Goal: Task Accomplishment & Management: Use online tool/utility

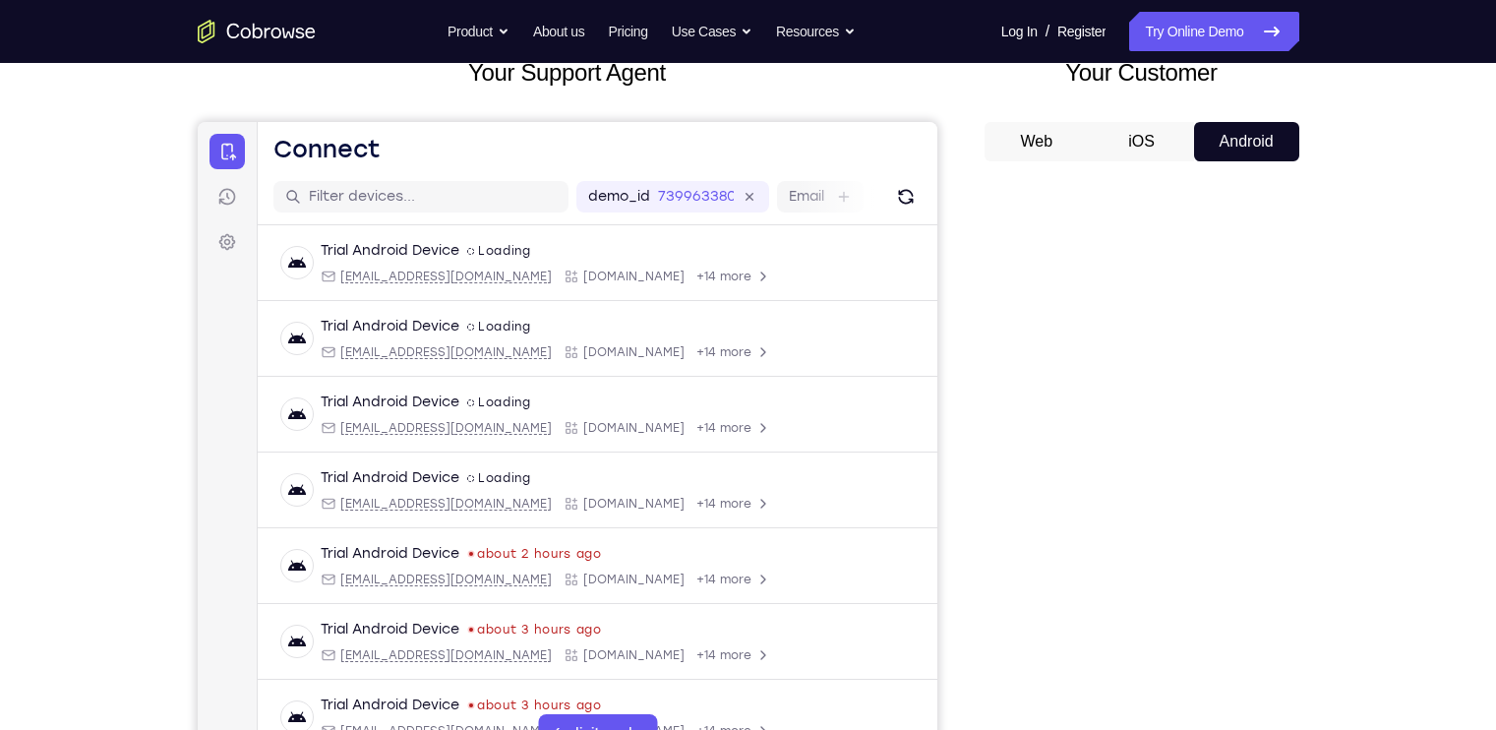
scroll to position [164, 0]
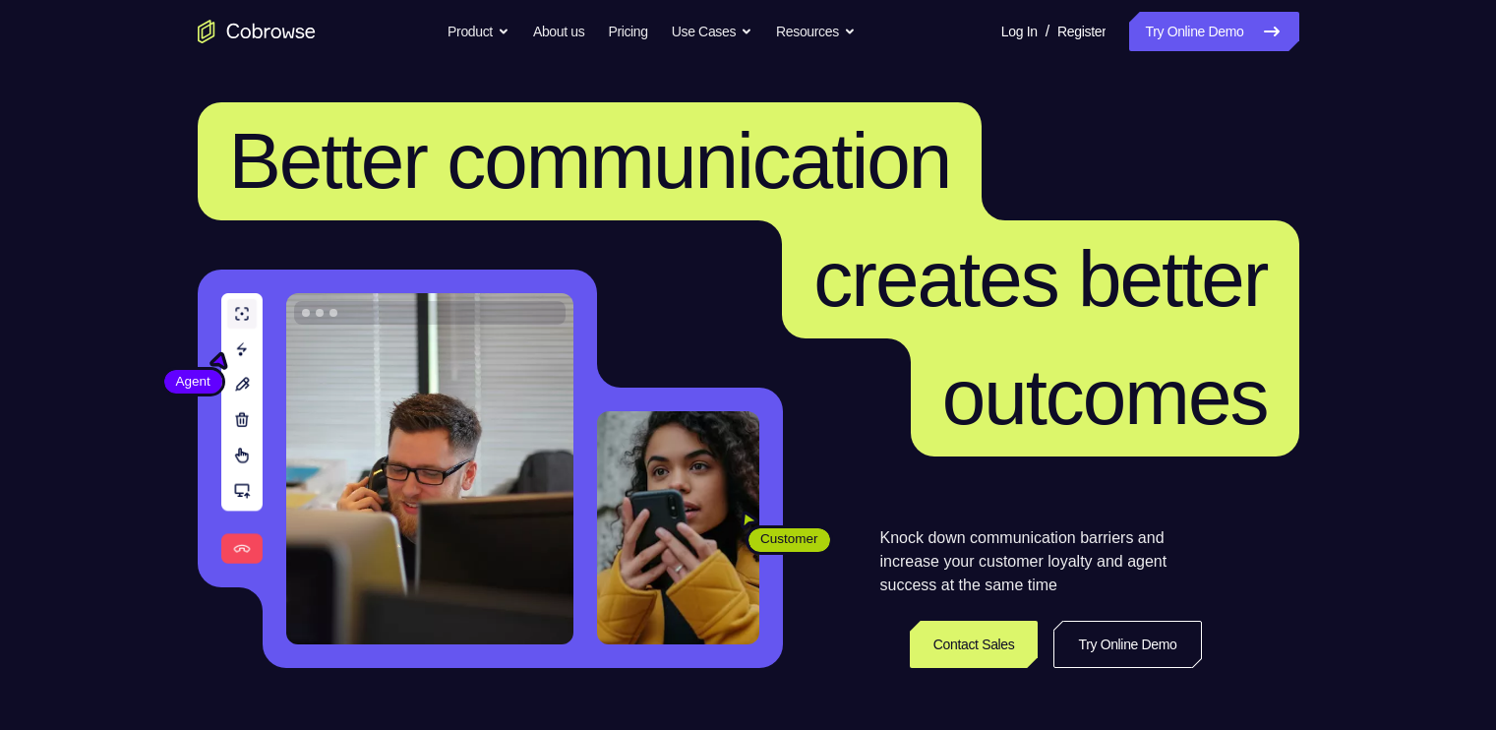
scroll to position [44, 0]
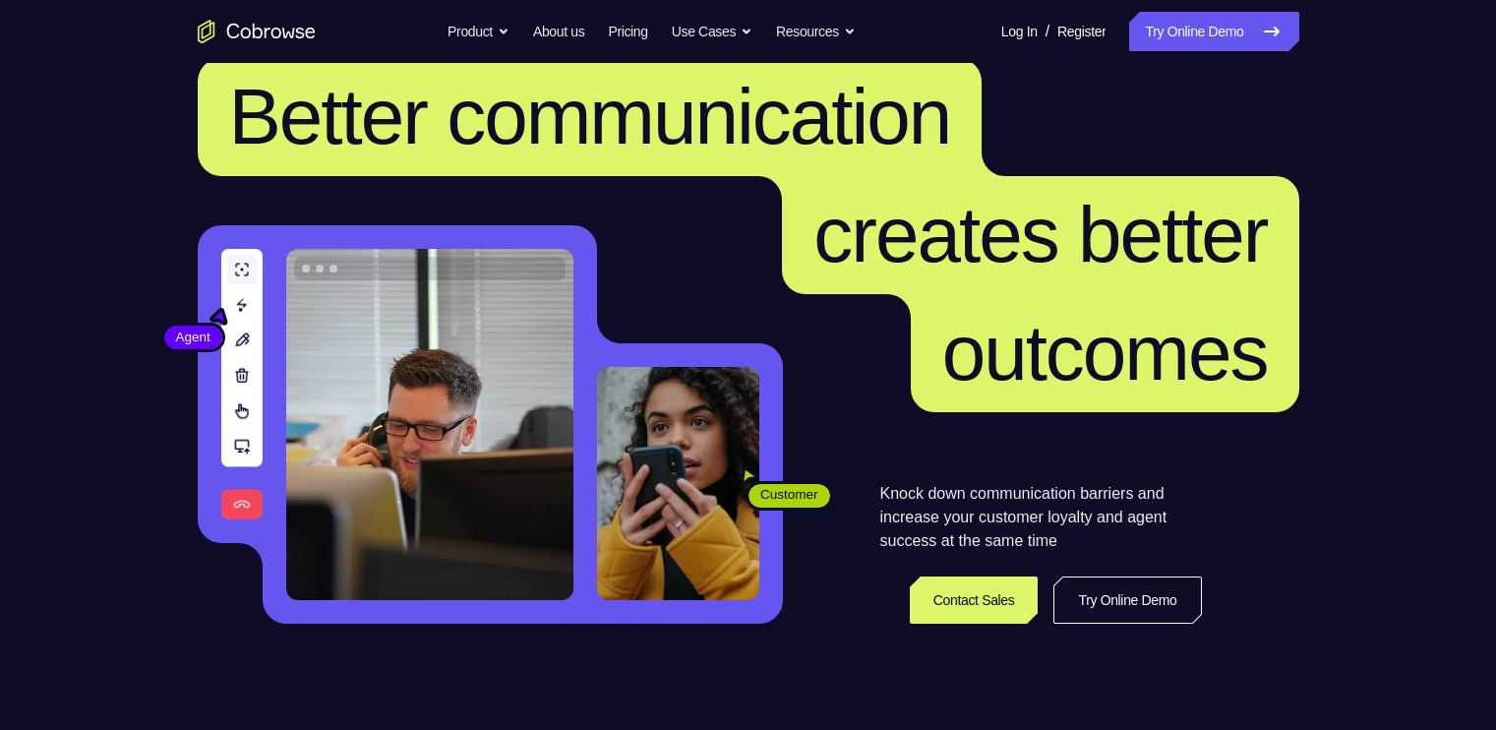
click at [1240, 53] on nav "Go back Powerful, Flexible and Trustworthy. Avoid all extra friction for both A…" at bounding box center [748, 31] width 1496 height 63
click at [1249, 20] on link "Try Online Demo" at bounding box center [1214, 31] width 169 height 39
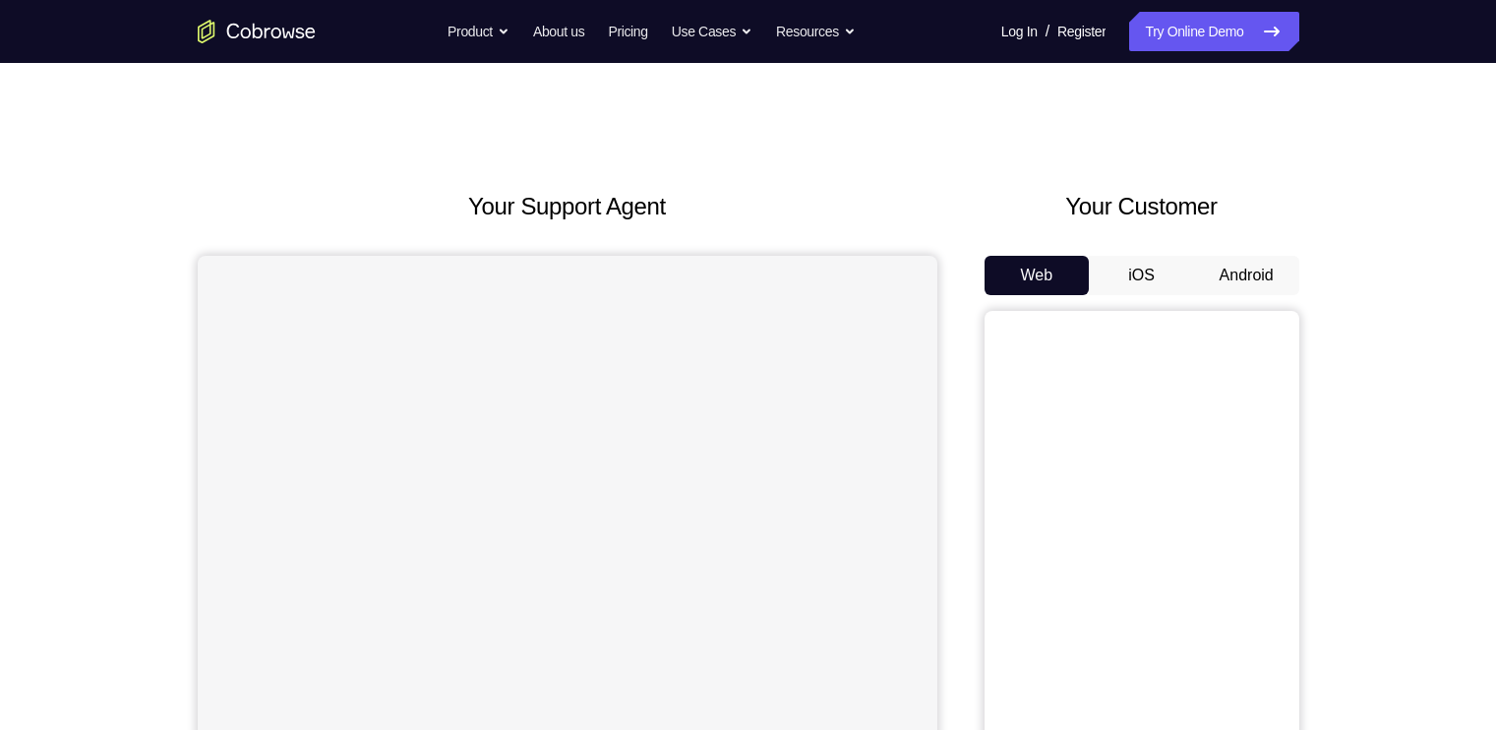
click at [1249, 265] on button "Android" at bounding box center [1246, 275] width 105 height 39
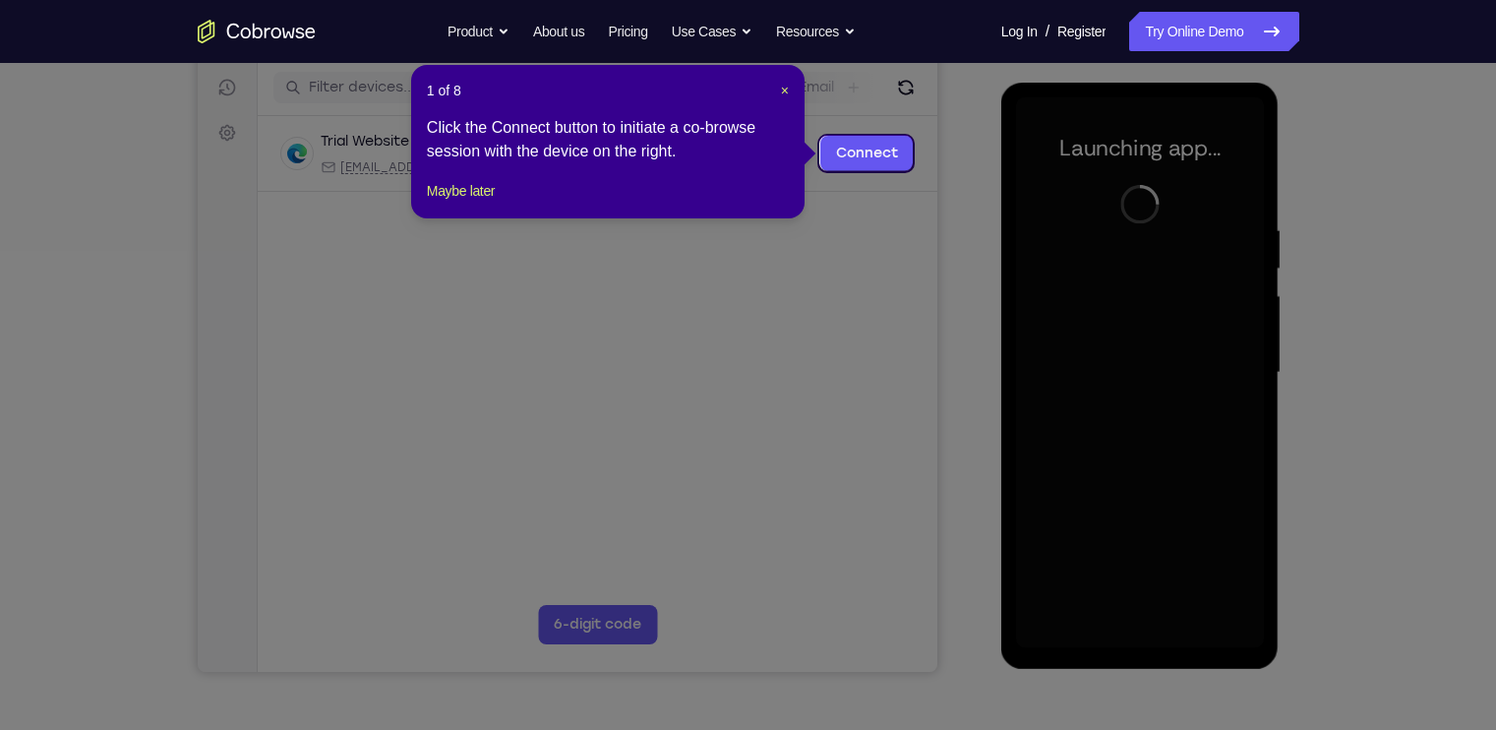
scroll to position [244, 0]
click at [454, 202] on button "Maybe later" at bounding box center [461, 190] width 68 height 24
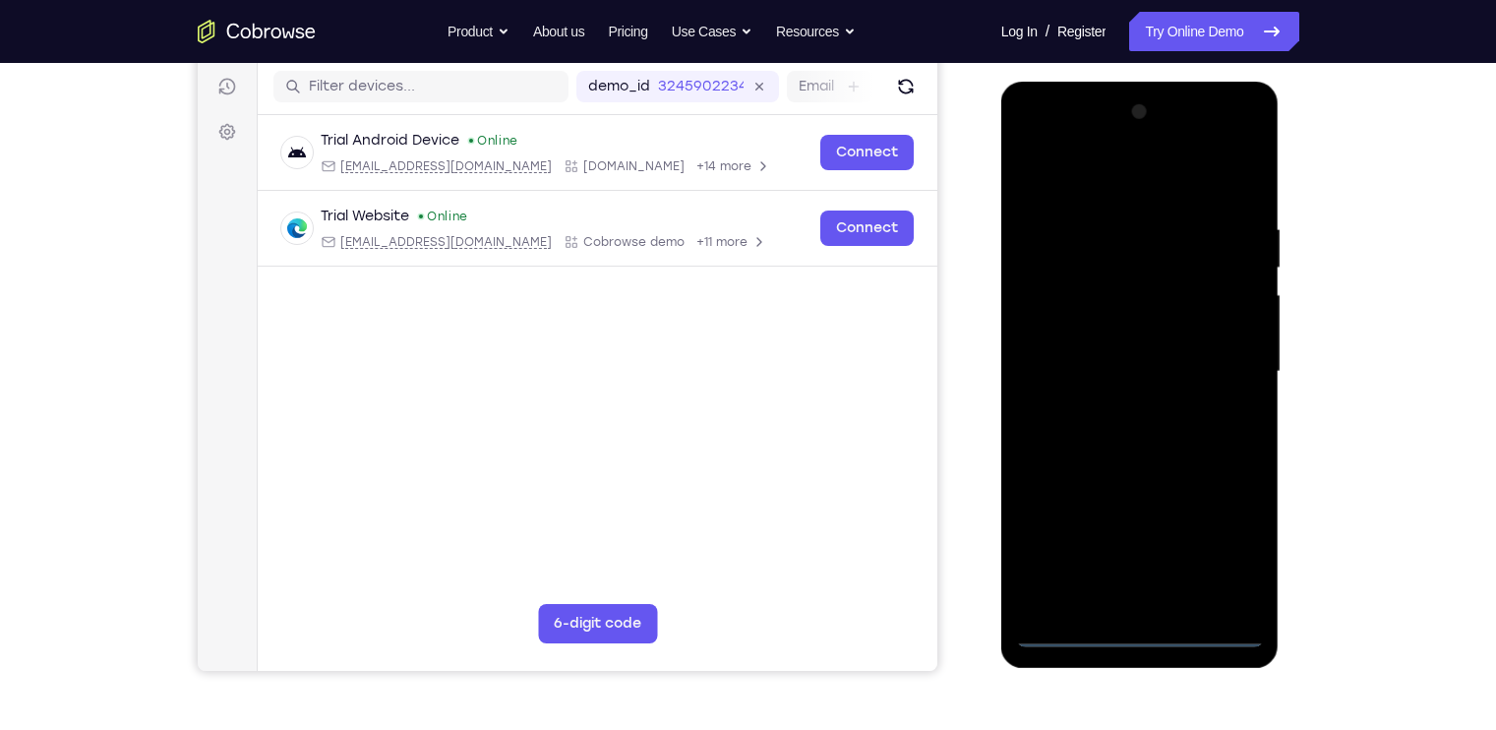
click at [1150, 631] on div at bounding box center [1140, 371] width 248 height 551
click at [1228, 544] on div at bounding box center [1140, 371] width 248 height 551
click at [1095, 179] on div at bounding box center [1140, 371] width 248 height 551
click at [1228, 353] on div at bounding box center [1140, 371] width 248 height 551
click at [1116, 406] on div at bounding box center [1140, 371] width 248 height 551
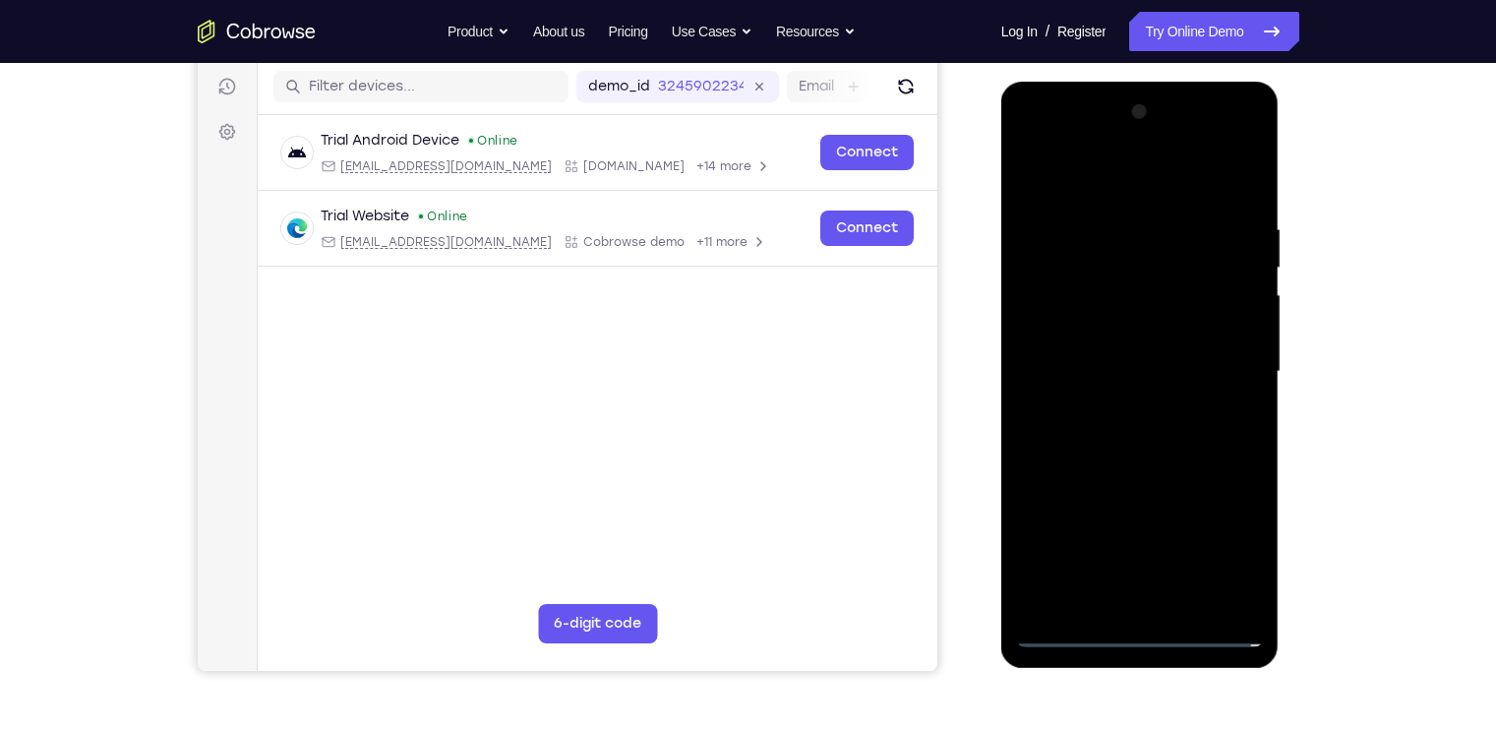
click at [1128, 340] on div at bounding box center [1140, 371] width 248 height 551
click at [1122, 331] on div at bounding box center [1140, 371] width 248 height 551
click at [1152, 363] on div at bounding box center [1140, 371] width 248 height 551
click at [1178, 449] on div at bounding box center [1140, 371] width 248 height 551
click at [1194, 590] on div at bounding box center [1140, 371] width 248 height 551
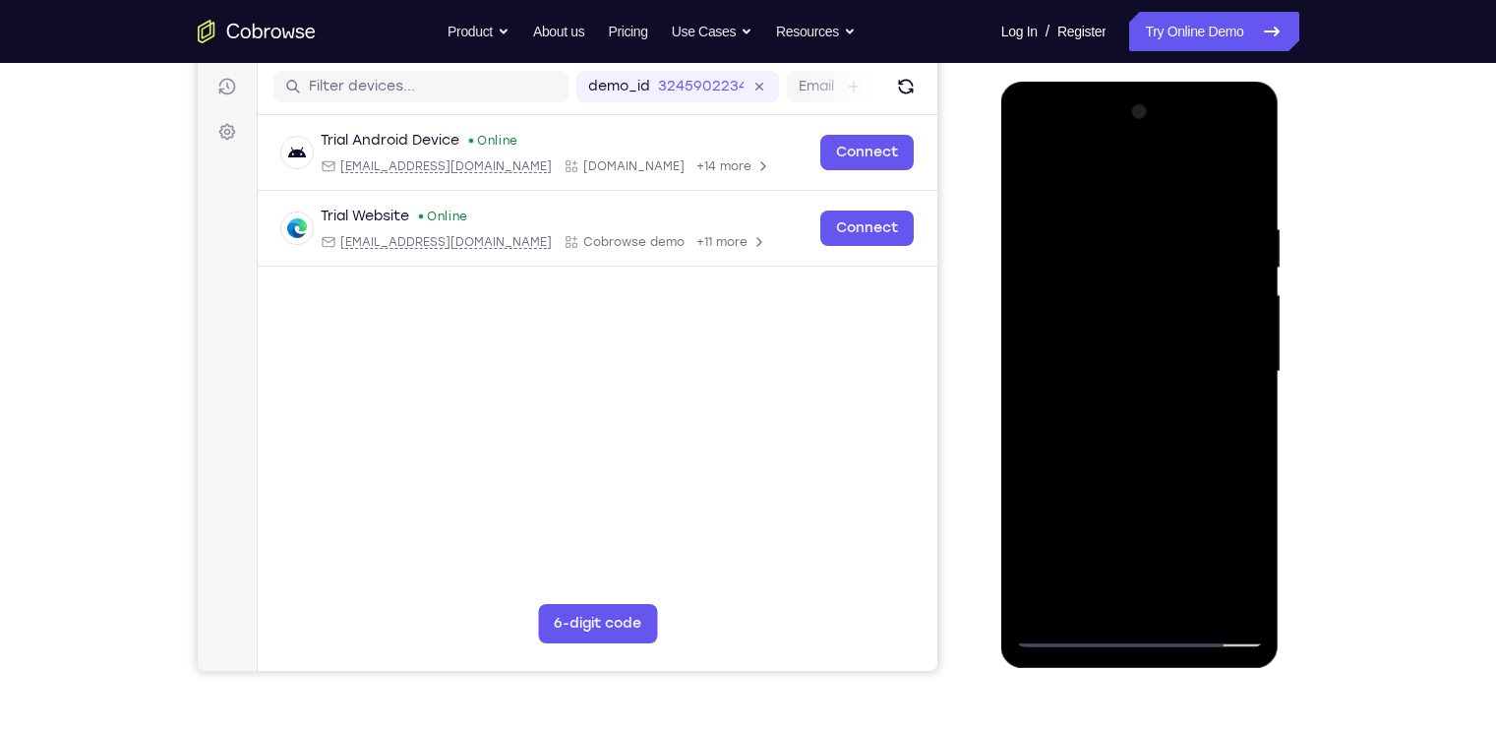
click at [1156, 474] on div at bounding box center [1140, 371] width 248 height 551
click at [1157, 352] on div at bounding box center [1140, 371] width 248 height 551
drag, startPoint x: 1177, startPoint y: 169, endPoint x: 1182, endPoint y: 71, distance: 98.5
click at [1182, 82] on html "Online web based iOS Simulators and Android Emulators. Run iPhone, iPad, Mobile…" at bounding box center [1142, 377] width 280 height 590
drag, startPoint x: 1164, startPoint y: 188, endPoint x: 1152, endPoint y: 98, distance: 90.3
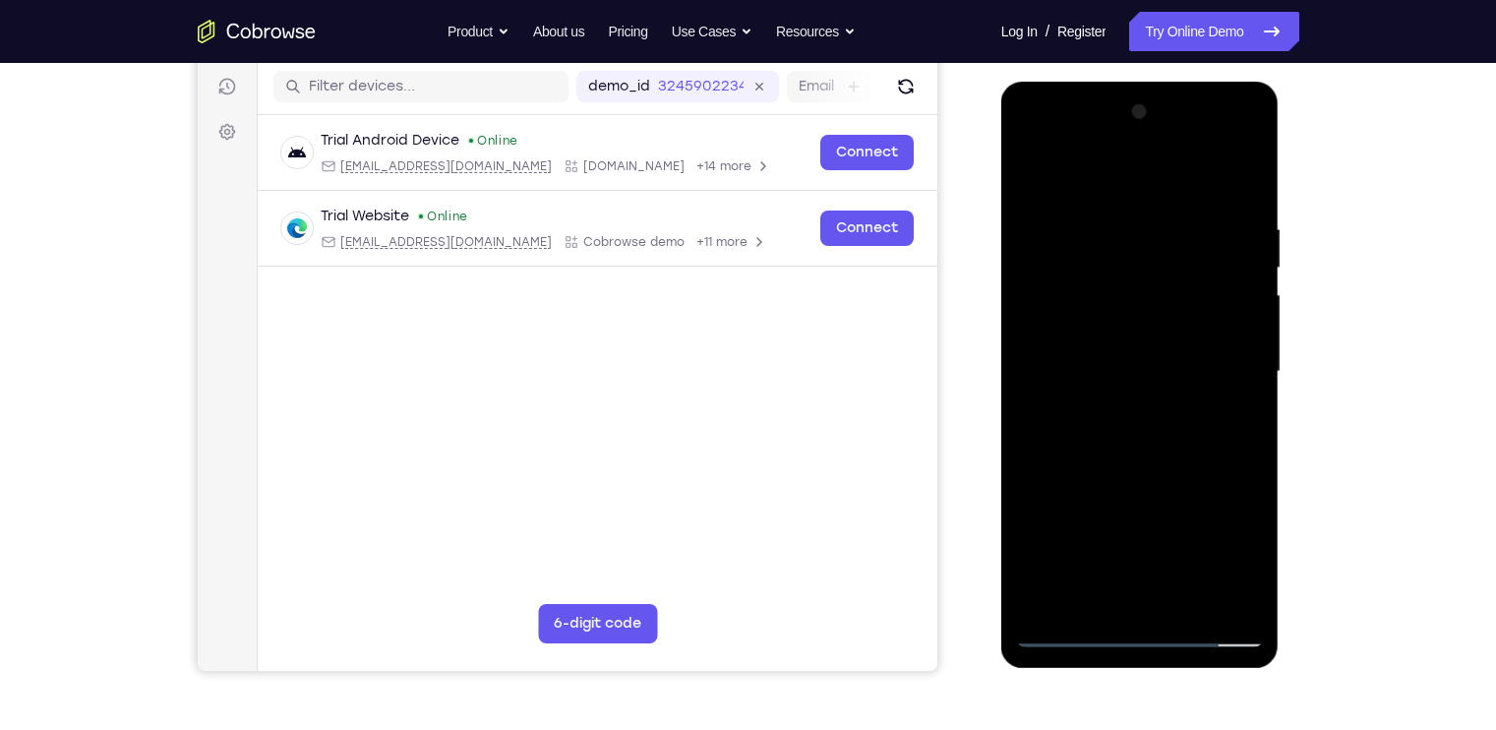
click at [1152, 98] on div at bounding box center [1140, 371] width 248 height 551
click at [1249, 143] on div at bounding box center [1140, 371] width 248 height 551
click at [1188, 515] on div at bounding box center [1140, 371] width 248 height 551
drag, startPoint x: 1087, startPoint y: 280, endPoint x: 1117, endPoint y: 461, distance: 183.4
click at [1117, 461] on div at bounding box center [1140, 371] width 248 height 551
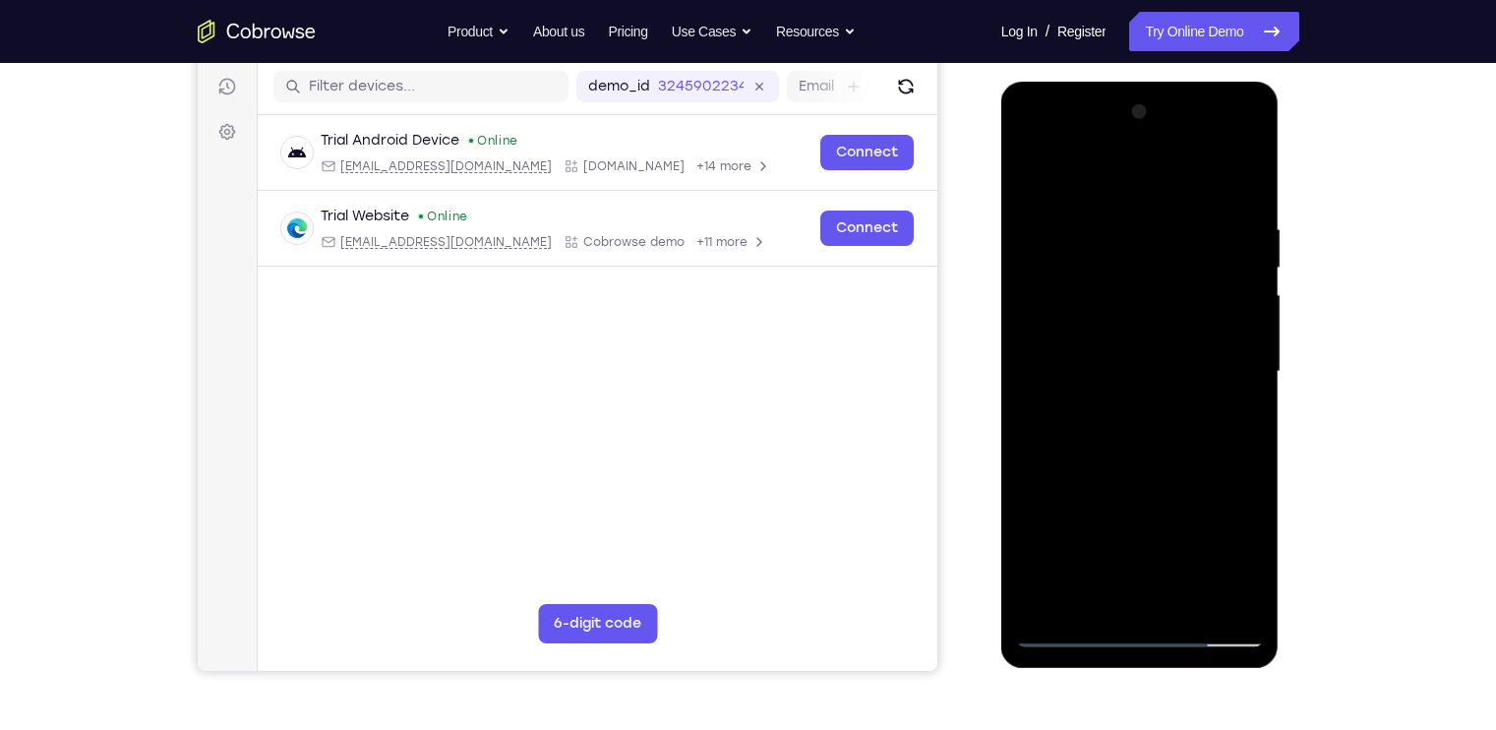
click at [1234, 169] on div at bounding box center [1140, 371] width 248 height 551
click at [1225, 401] on div at bounding box center [1140, 371] width 248 height 551
click at [1250, 137] on div at bounding box center [1140, 371] width 248 height 551
click at [1229, 389] on div at bounding box center [1140, 371] width 248 height 551
click at [1186, 354] on div at bounding box center [1140, 371] width 248 height 551
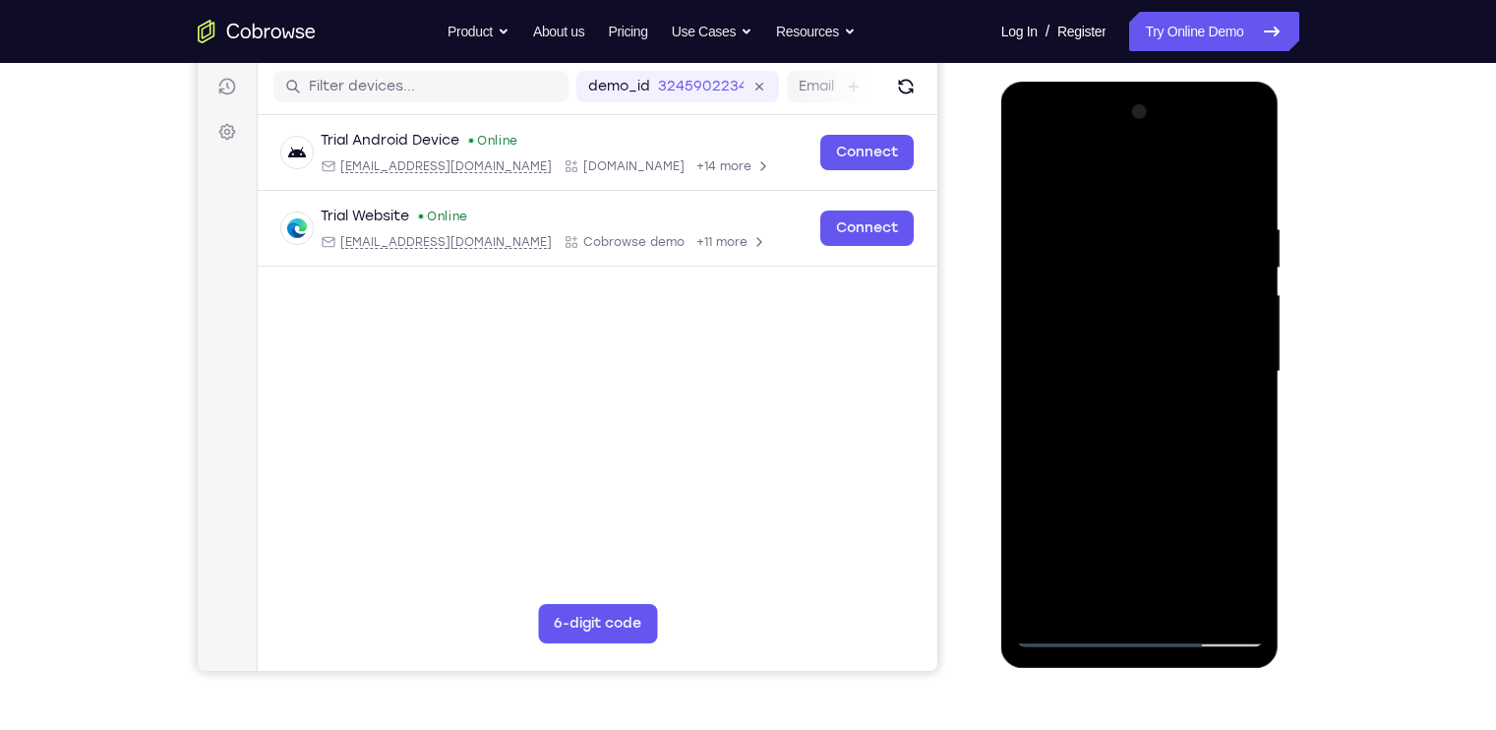
click at [1252, 146] on div at bounding box center [1140, 371] width 248 height 551
click at [1220, 504] on div at bounding box center [1140, 371] width 248 height 551
click at [1224, 421] on div at bounding box center [1140, 371] width 248 height 551
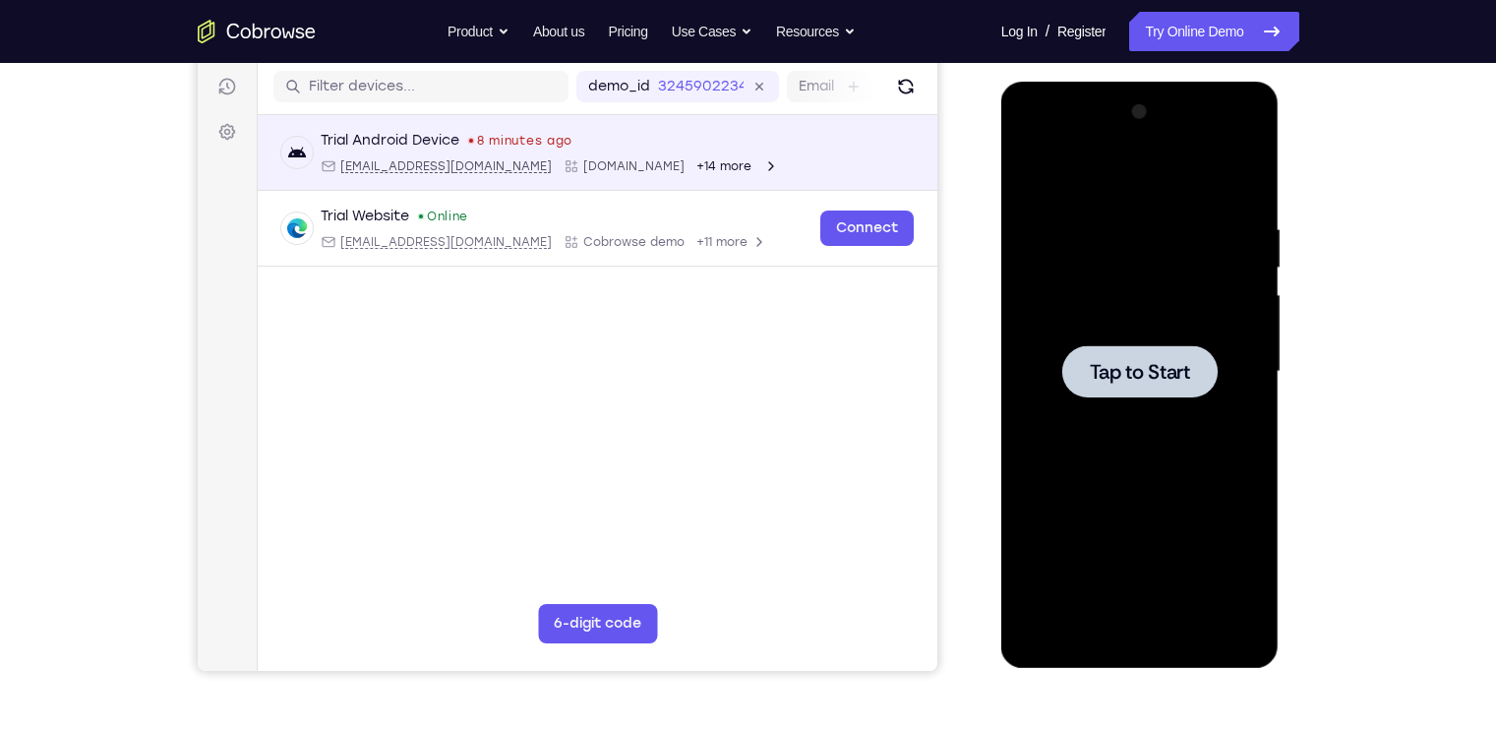
click at [1147, 305] on div at bounding box center [1140, 371] width 248 height 551
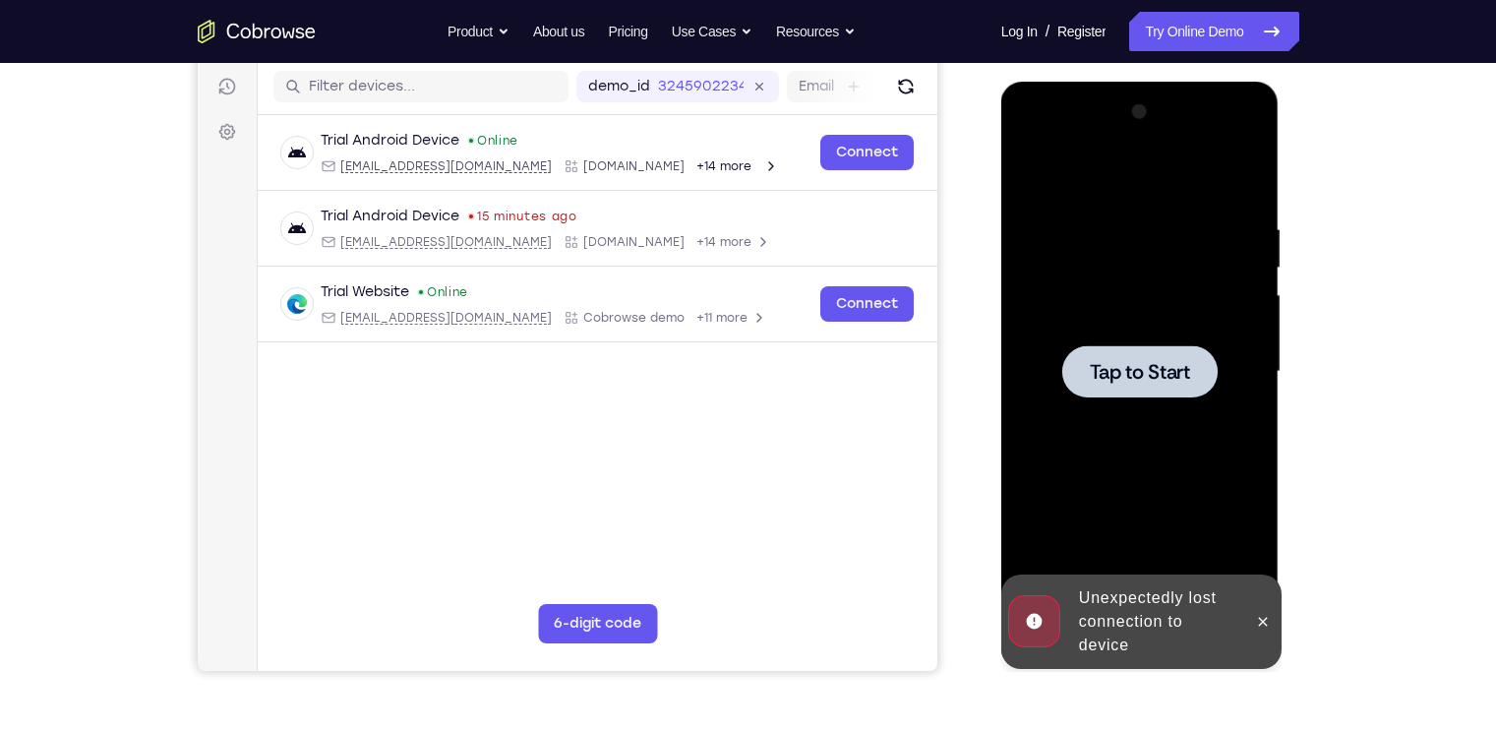
click at [1143, 368] on span "Tap to Start" at bounding box center [1140, 372] width 100 height 20
click at [1269, 626] on icon at bounding box center [1263, 622] width 16 height 16
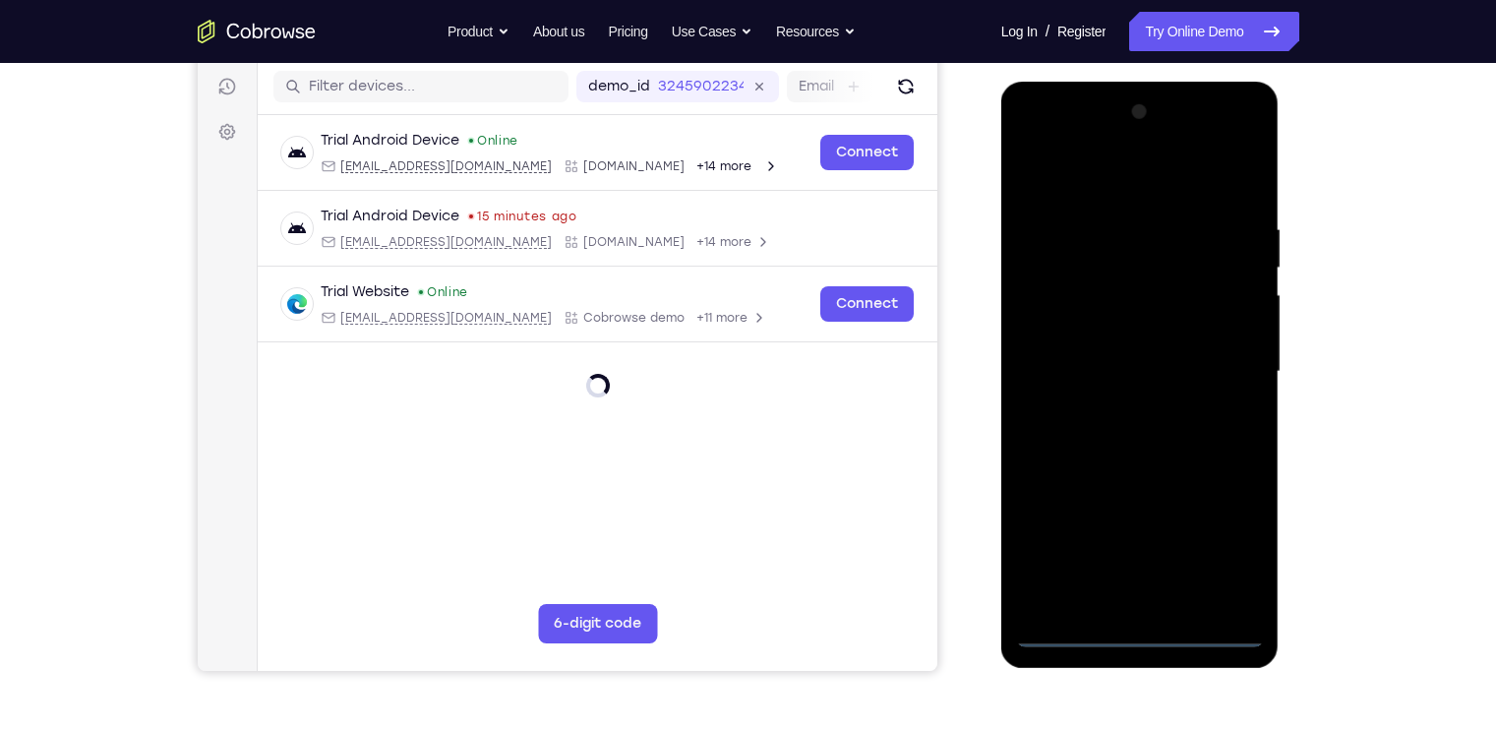
click at [1154, 634] on div at bounding box center [1140, 371] width 248 height 551
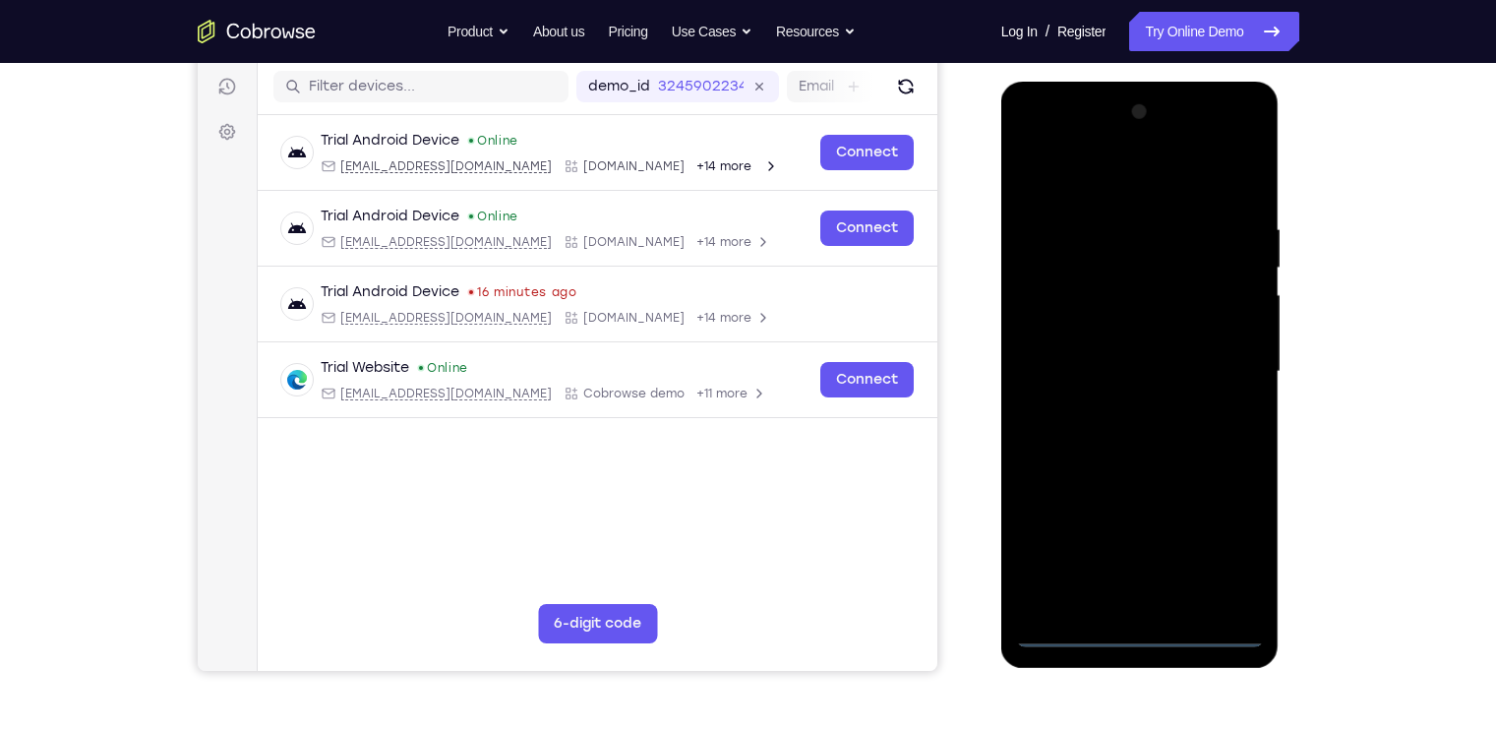
click at [1236, 550] on div at bounding box center [1140, 371] width 248 height 551
click at [1065, 174] on div at bounding box center [1140, 371] width 248 height 551
click at [1229, 369] on div at bounding box center [1140, 371] width 248 height 551
click at [1122, 411] on div at bounding box center [1140, 371] width 248 height 551
click at [1133, 348] on div at bounding box center [1140, 371] width 248 height 551
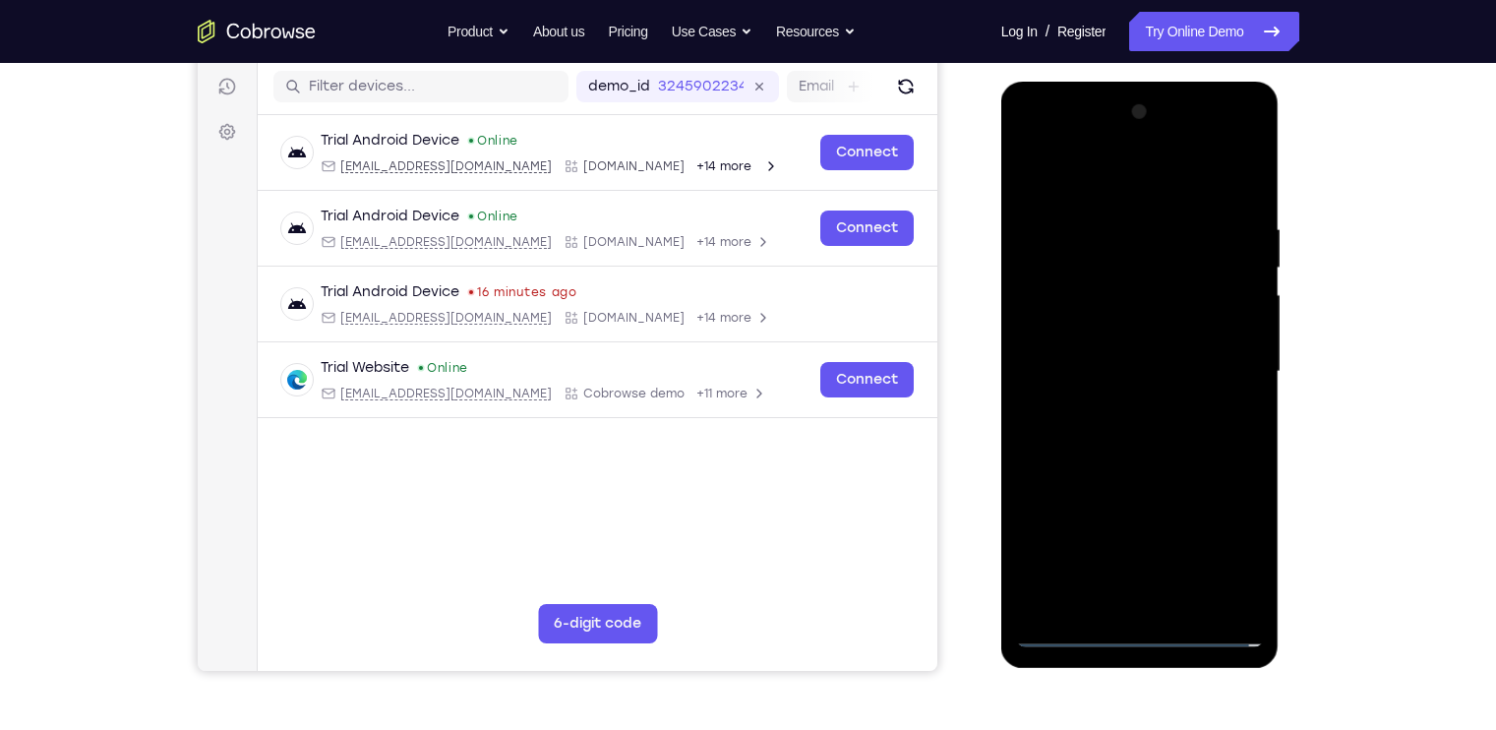
click at [1128, 335] on div at bounding box center [1140, 371] width 248 height 551
click at [1157, 367] on div at bounding box center [1140, 371] width 248 height 551
click at [1169, 442] on div at bounding box center [1140, 371] width 248 height 551
click at [1169, 416] on div at bounding box center [1140, 371] width 248 height 551
click at [1120, 464] on div at bounding box center [1140, 371] width 248 height 551
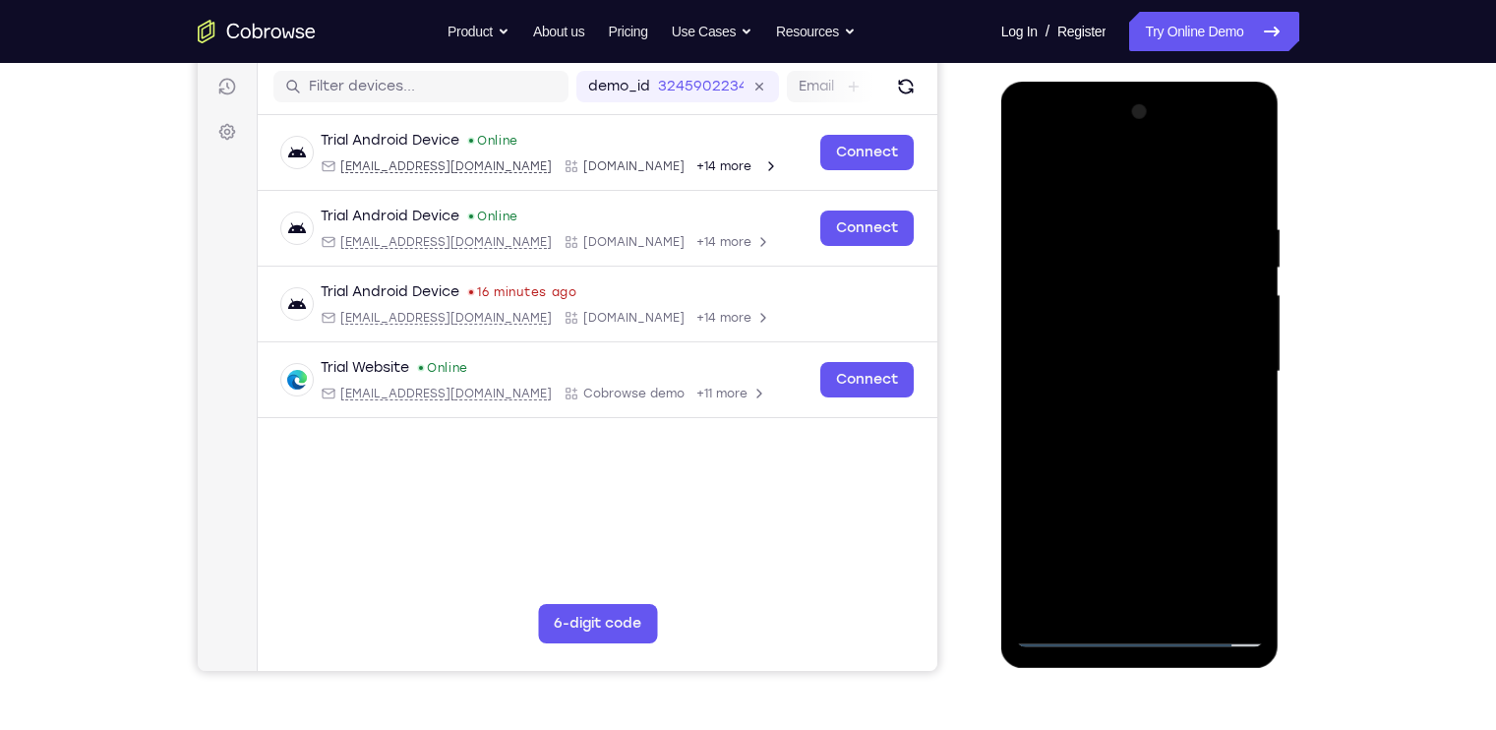
click at [1191, 604] on div at bounding box center [1140, 371] width 248 height 551
click at [1146, 477] on div at bounding box center [1140, 371] width 248 height 551
click at [1060, 393] on div at bounding box center [1140, 371] width 248 height 551
click at [1060, 167] on div at bounding box center [1140, 371] width 248 height 551
drag, startPoint x: 1166, startPoint y: 477, endPoint x: 1147, endPoint y: 298, distance: 180.0
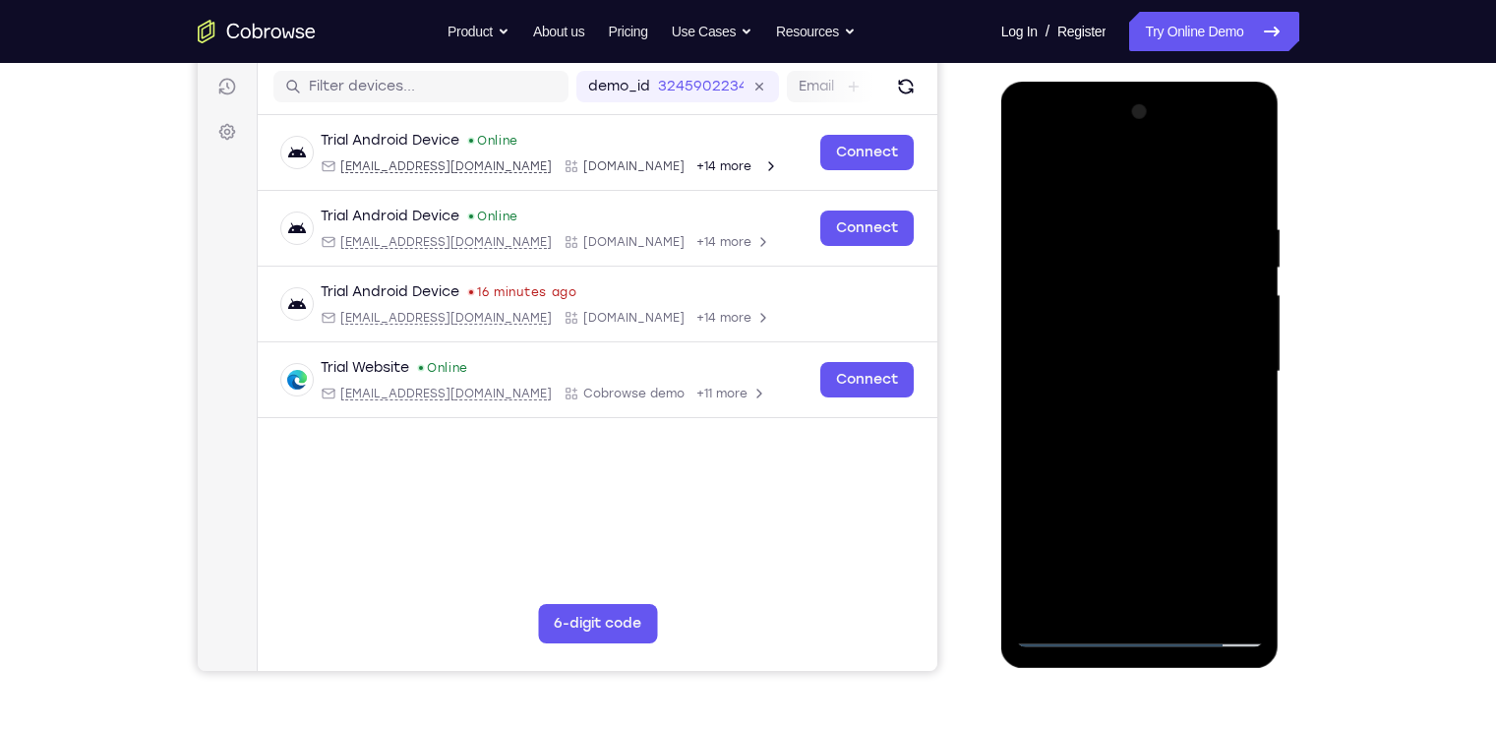
click at [1147, 298] on div at bounding box center [1140, 371] width 248 height 551
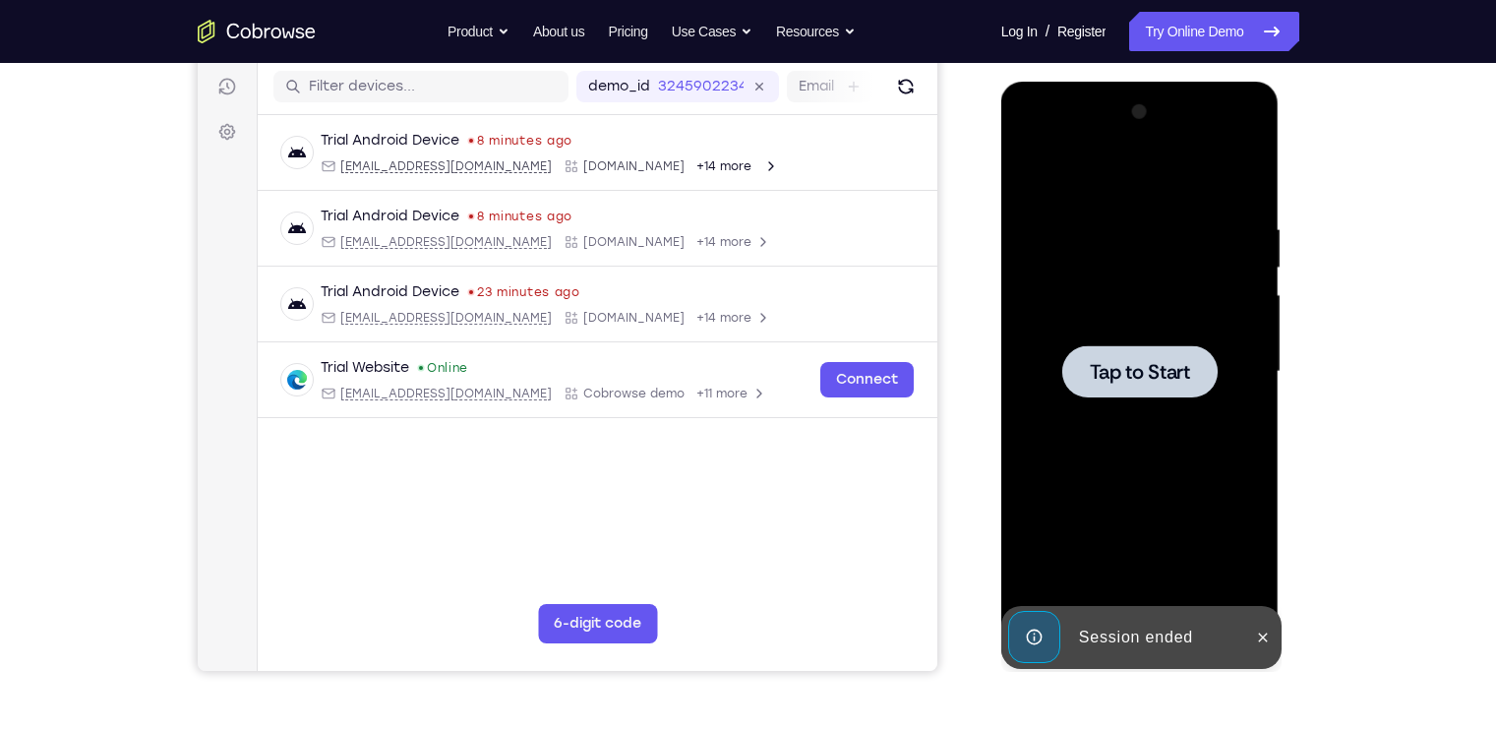
click at [1120, 391] on div at bounding box center [1140, 371] width 155 height 52
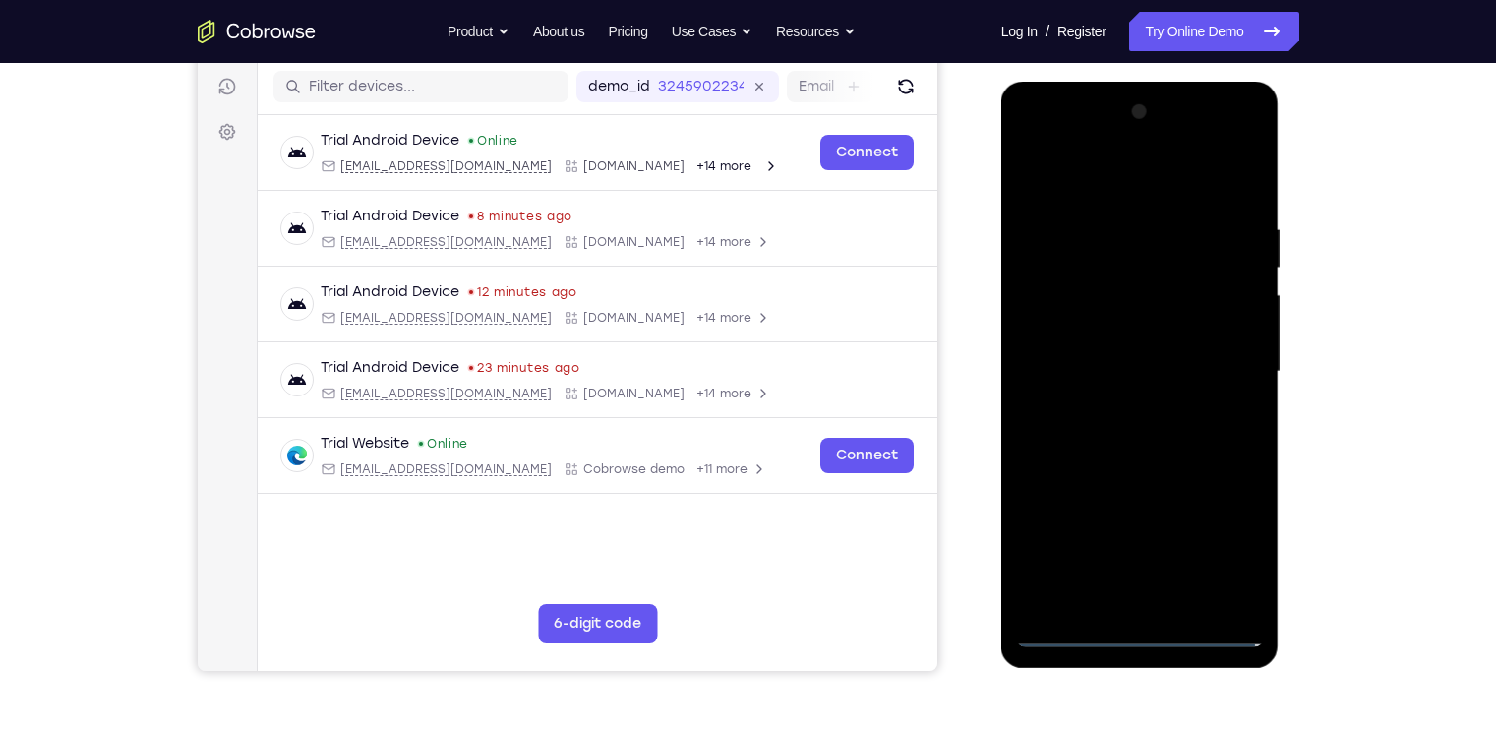
click at [1134, 609] on div at bounding box center [1140, 371] width 248 height 551
click at [1139, 626] on div at bounding box center [1140, 371] width 248 height 551
click at [1244, 555] on div at bounding box center [1140, 371] width 248 height 551
click at [1128, 171] on div at bounding box center [1140, 371] width 248 height 551
click at [1210, 371] on div at bounding box center [1140, 371] width 248 height 551
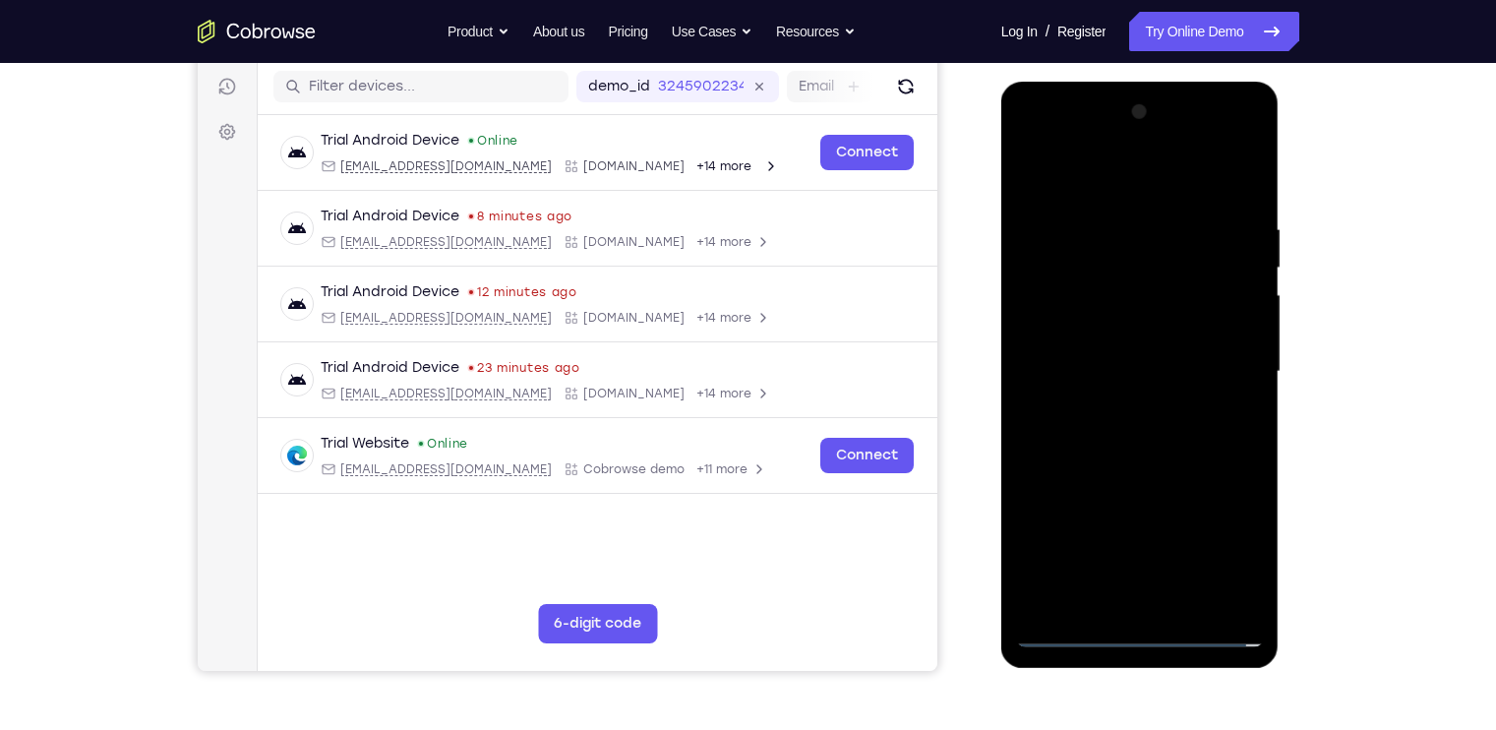
click at [1123, 405] on div at bounding box center [1140, 371] width 248 height 551
click at [1123, 345] on div at bounding box center [1140, 371] width 248 height 551
click at [1086, 326] on div at bounding box center [1140, 371] width 248 height 551
click at [1106, 368] on div at bounding box center [1140, 371] width 248 height 551
click at [1118, 438] on div at bounding box center [1140, 371] width 248 height 551
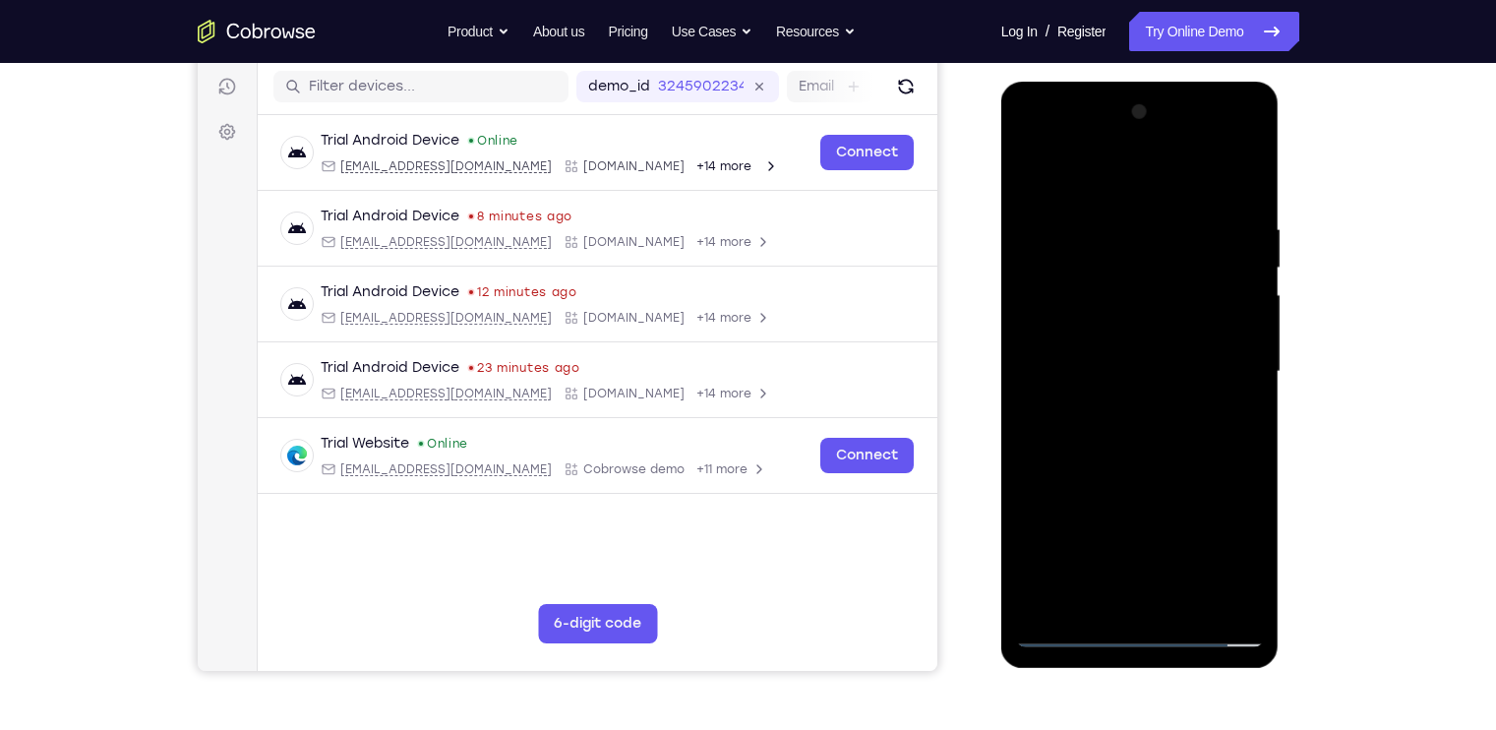
click at [1118, 438] on div at bounding box center [1140, 371] width 248 height 551
click at [1249, 197] on div at bounding box center [1140, 371] width 248 height 551
click at [1186, 599] on div at bounding box center [1140, 371] width 248 height 551
click at [1172, 468] on div at bounding box center [1140, 371] width 248 height 551
drag, startPoint x: 1174, startPoint y: 540, endPoint x: 1146, endPoint y: 305, distance: 236.8
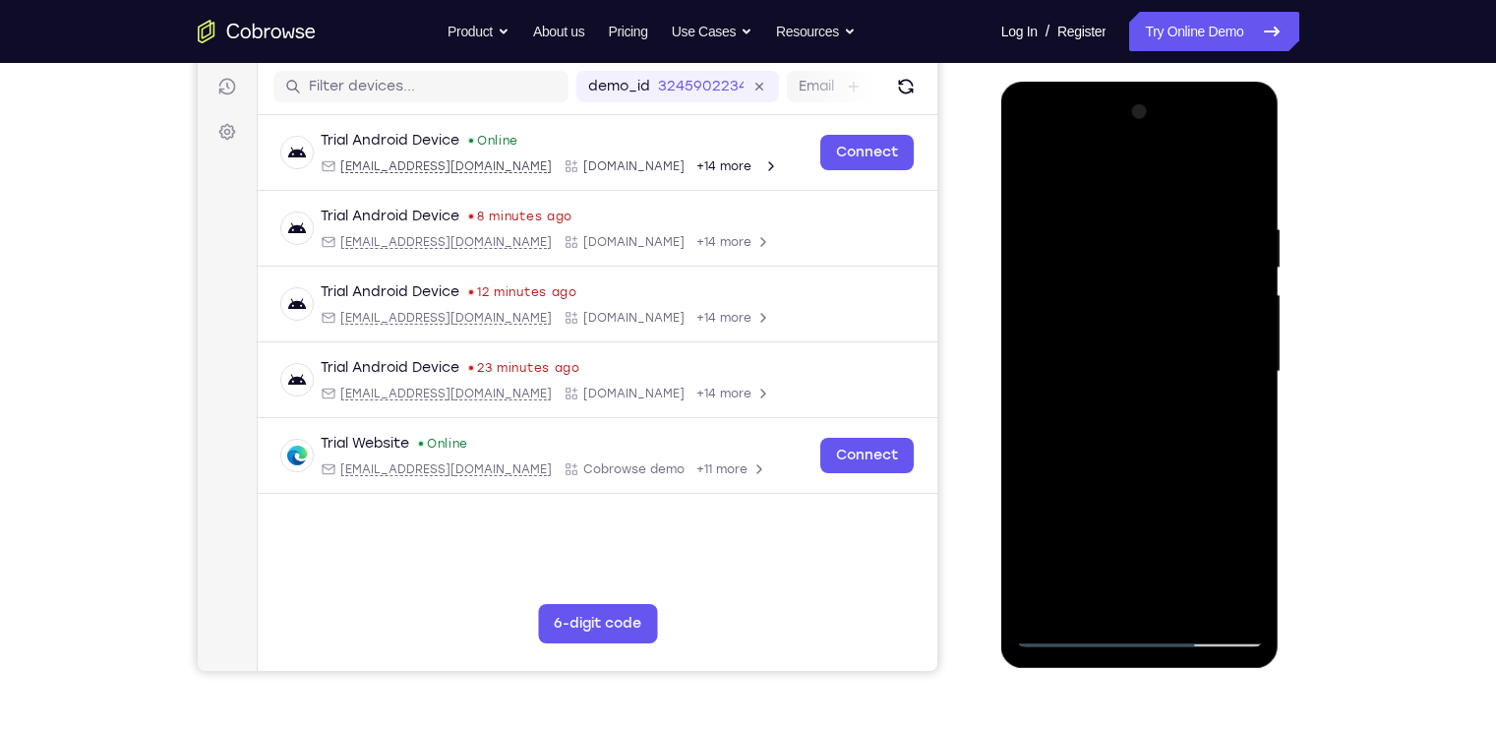
click at [1146, 305] on div at bounding box center [1140, 371] width 248 height 551
drag, startPoint x: 1158, startPoint y: 489, endPoint x: 1132, endPoint y: 251, distance: 239.5
click at [1132, 251] on div at bounding box center [1140, 371] width 248 height 551
drag, startPoint x: 1158, startPoint y: 566, endPoint x: 1108, endPoint y: 277, distance: 292.6
click at [1108, 277] on div at bounding box center [1140, 371] width 248 height 551
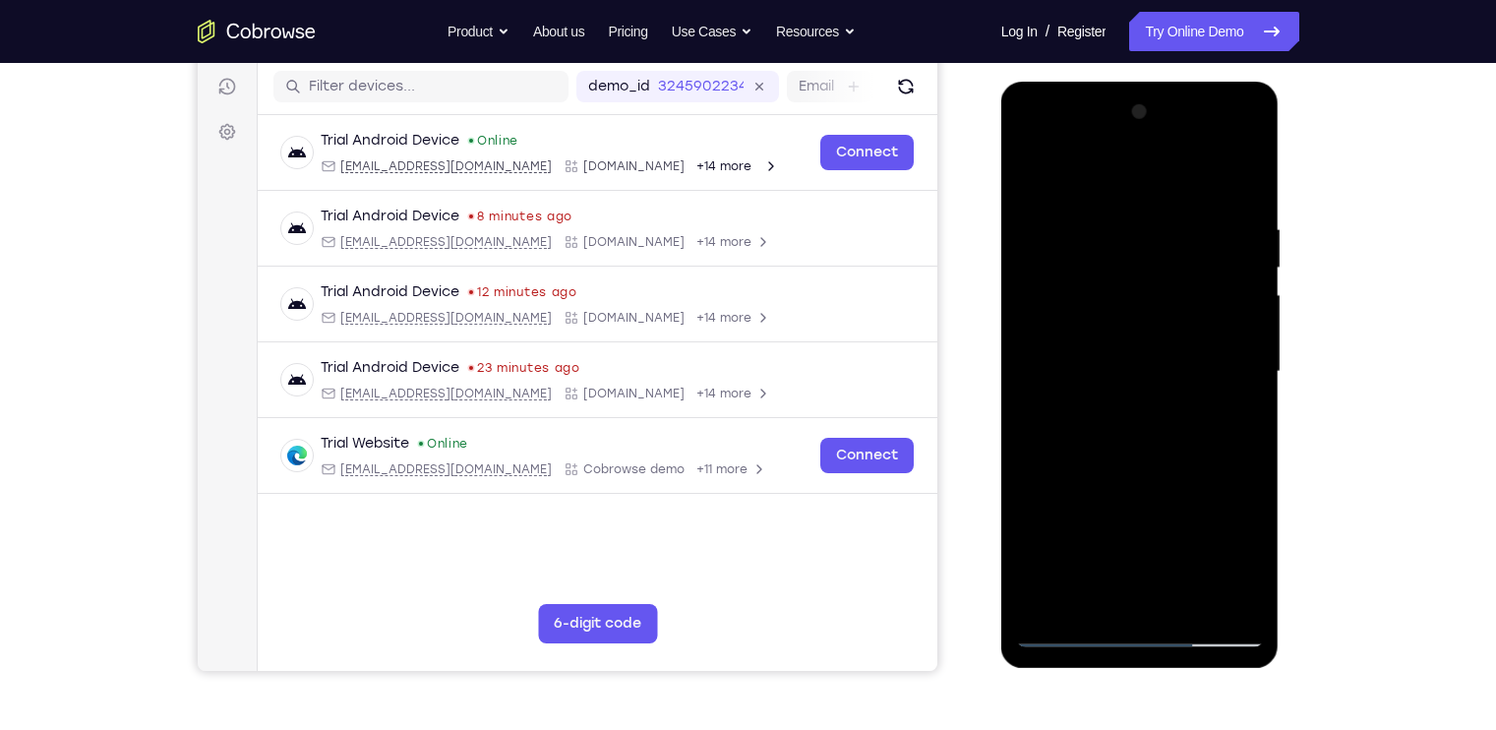
drag, startPoint x: 1145, startPoint y: 509, endPoint x: 1117, endPoint y: 302, distance: 208.6
click at [1117, 302] on div at bounding box center [1140, 371] width 248 height 551
drag, startPoint x: 1138, startPoint y: 509, endPoint x: 1112, endPoint y: 318, distance: 192.7
click at [1112, 318] on div at bounding box center [1140, 371] width 248 height 551
drag, startPoint x: 1142, startPoint y: 521, endPoint x: 1106, endPoint y: 287, distance: 237.0
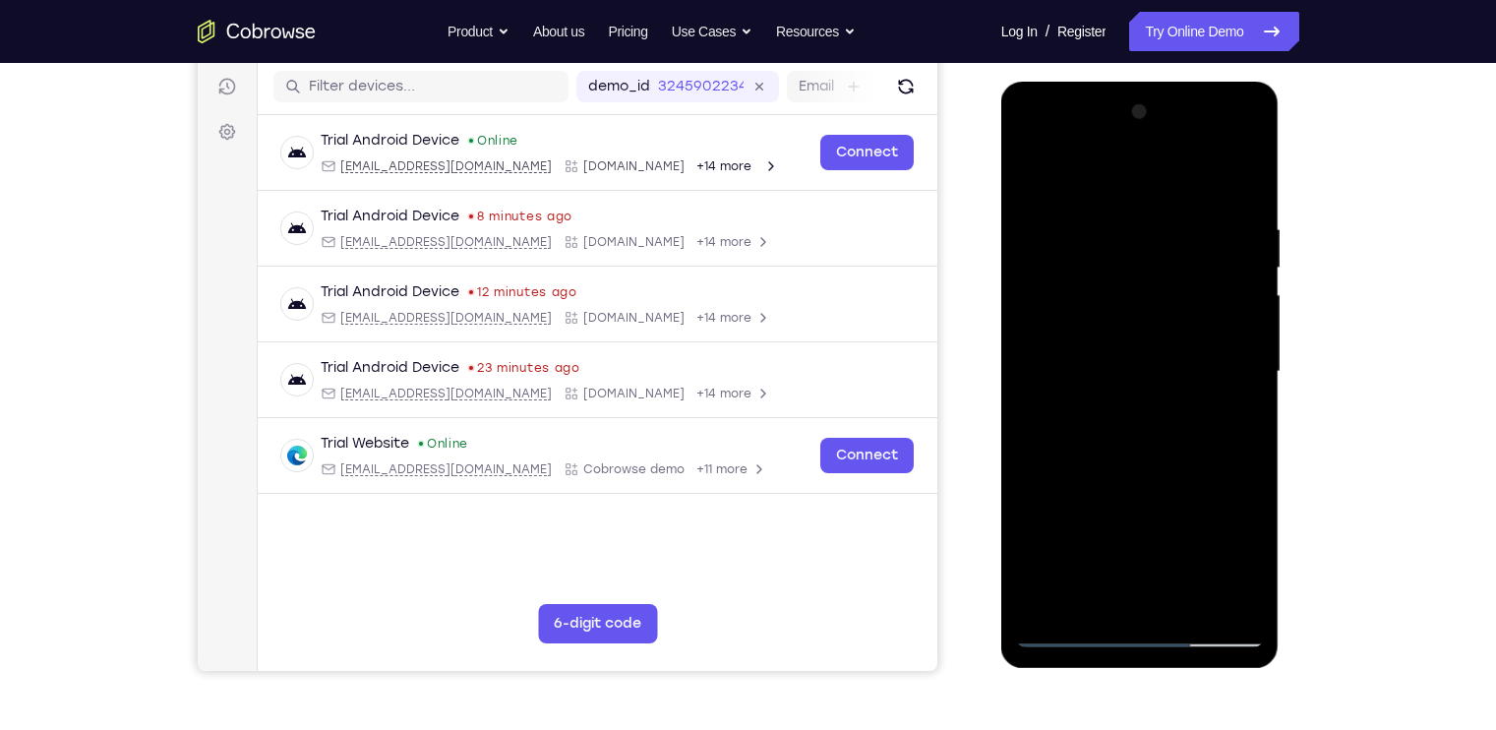
click at [1106, 287] on div at bounding box center [1140, 371] width 248 height 551
drag, startPoint x: 1116, startPoint y: 515, endPoint x: 1084, endPoint y: 282, distance: 234.3
click at [1084, 282] on div at bounding box center [1140, 371] width 248 height 551
click at [1052, 513] on div at bounding box center [1140, 371] width 248 height 551
click at [1068, 174] on div at bounding box center [1140, 371] width 248 height 551
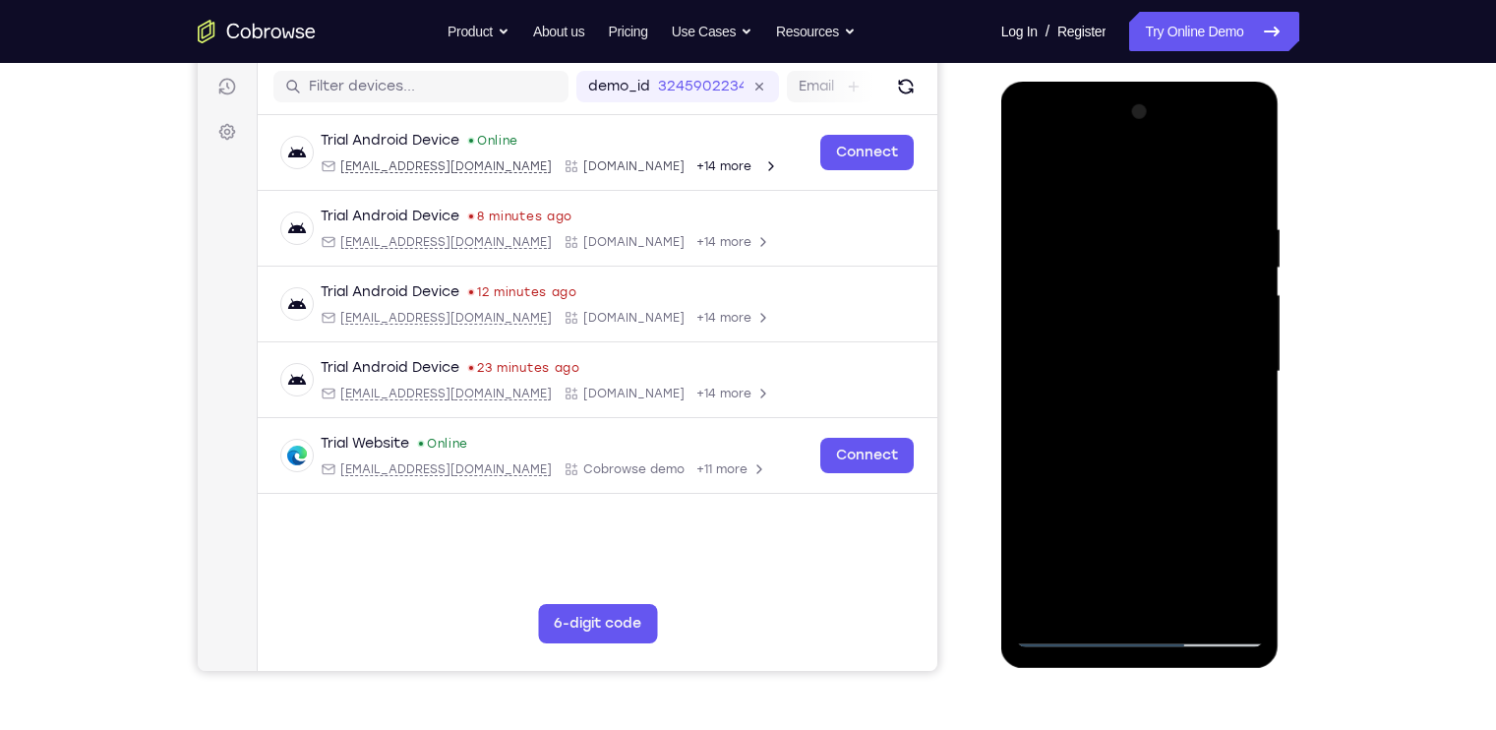
click at [1049, 597] on div at bounding box center [1140, 371] width 248 height 551
click at [1252, 174] on div at bounding box center [1140, 371] width 248 height 551
